Goal: Obtain resource: Obtain resource

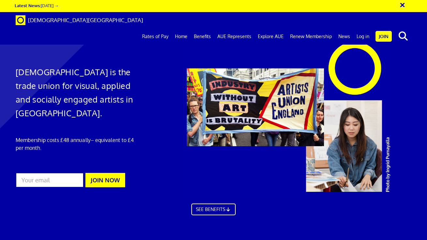
scroll to position [0, 2]
click at [360, 28] on link "Log in" at bounding box center [362, 36] width 19 height 16
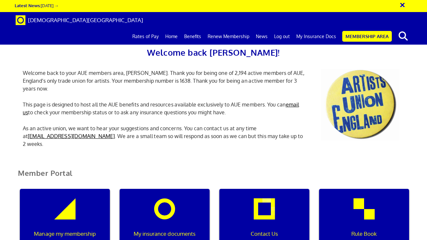
scroll to position [0, 2]
click at [170, 208] on div "My insurance documents" at bounding box center [165, 220] width 90 height 63
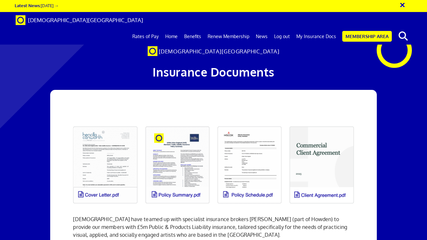
scroll to position [51, 0]
click at [109, 123] on link at bounding box center [105, 164] width 72 height 85
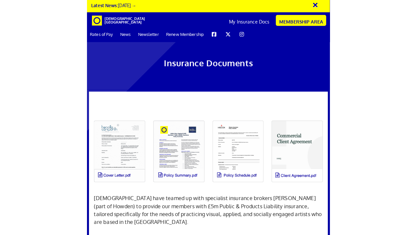
scroll to position [0, 7]
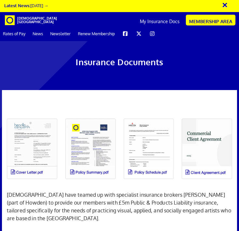
click at [93, 114] on link at bounding box center [90, 148] width 58 height 68
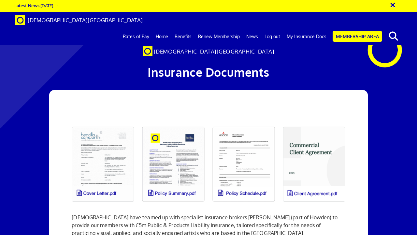
scroll to position [0, 2]
click at [157, 141] on link at bounding box center [173, 163] width 70 height 83
click at [316, 122] on link at bounding box center [314, 163] width 70 height 83
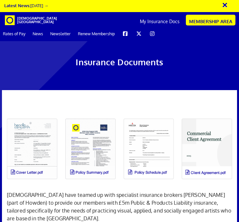
scroll to position [0, 7]
